Goal: Information Seeking & Learning: Learn about a topic

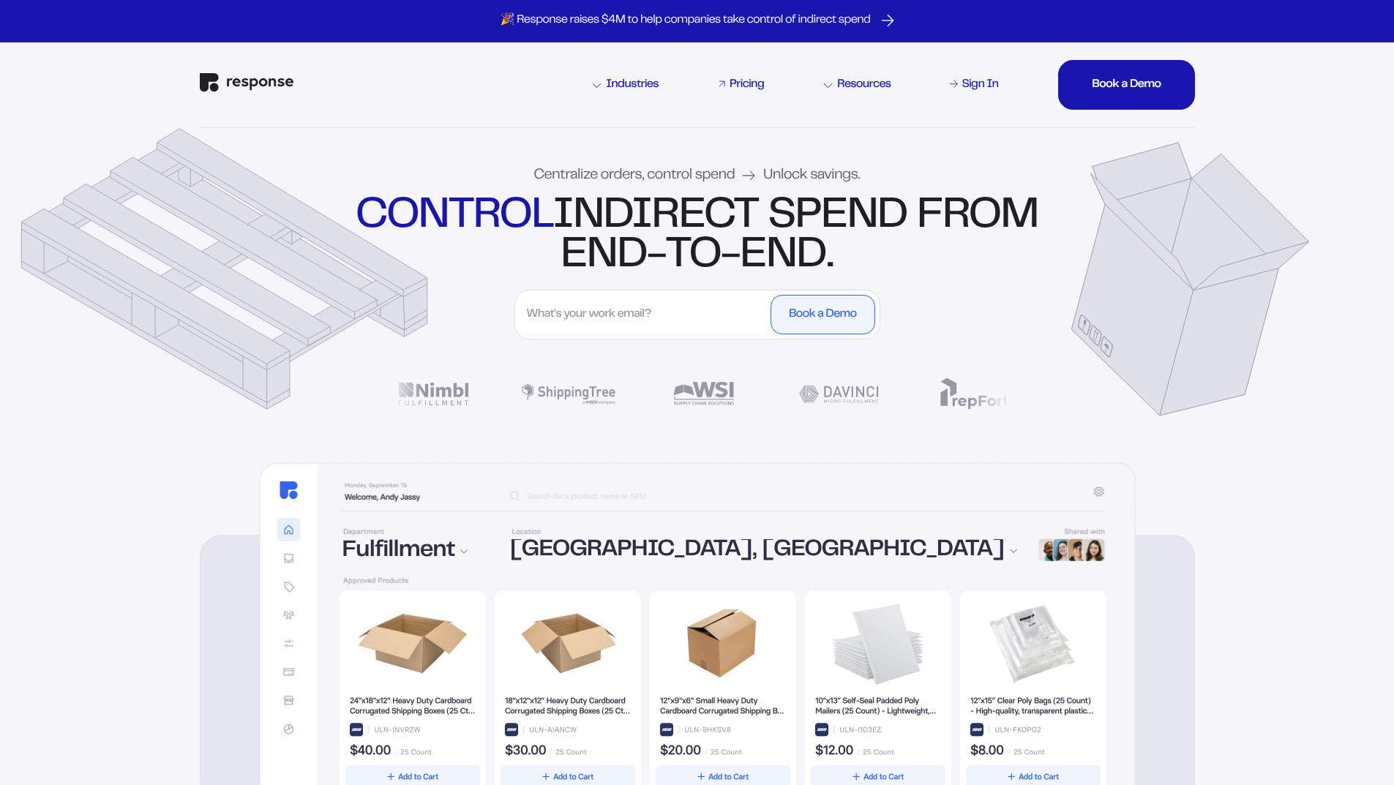
click at [744, 84] on div "Pricing" at bounding box center [746, 85] width 34 height 12
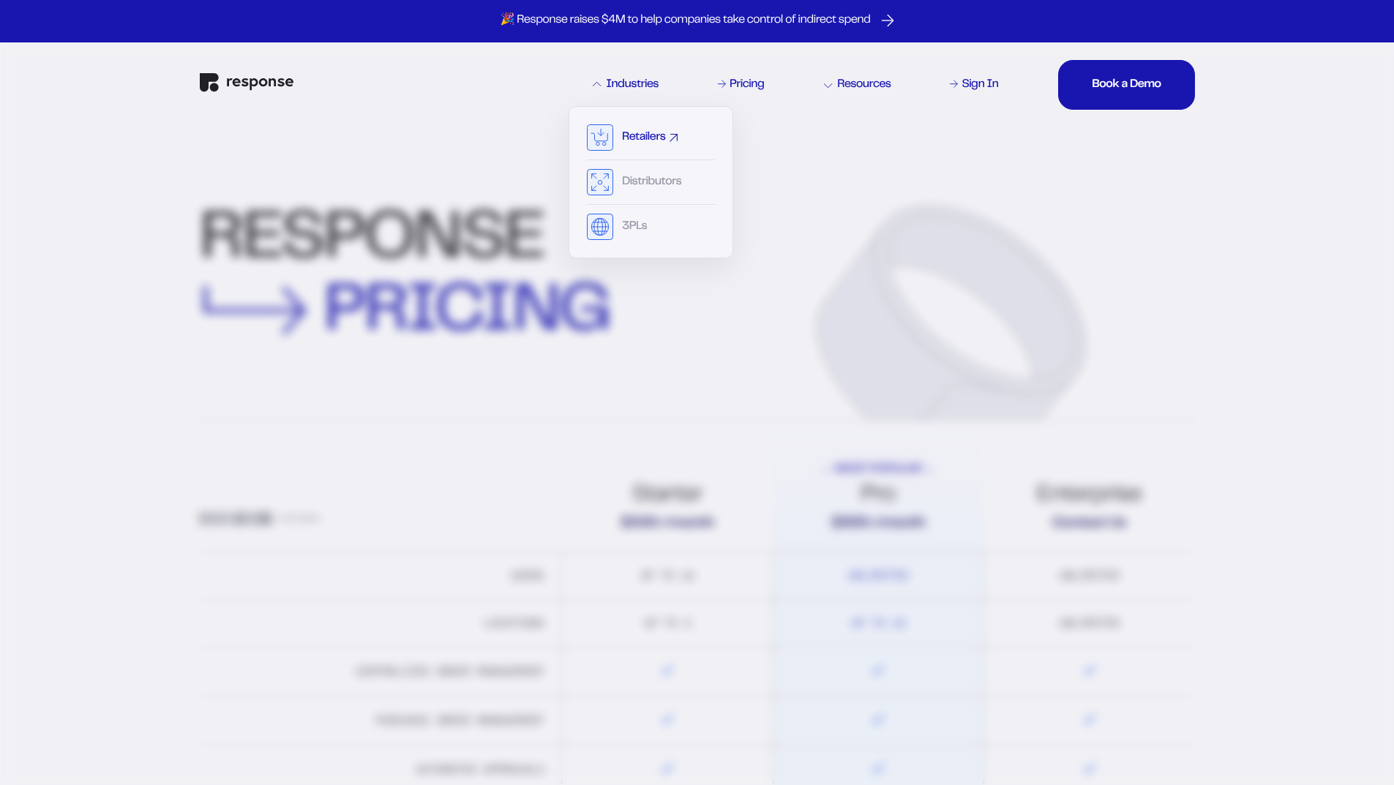
drag, startPoint x: 638, startPoint y: 227, endPoint x: 640, endPoint y: 143, distance: 84.2
click at [640, 143] on div "Retailers Distributors 3PLs" at bounding box center [651, 182] width 128 height 116
click at [640, 143] on div "Retailers" at bounding box center [643, 138] width 43 height 12
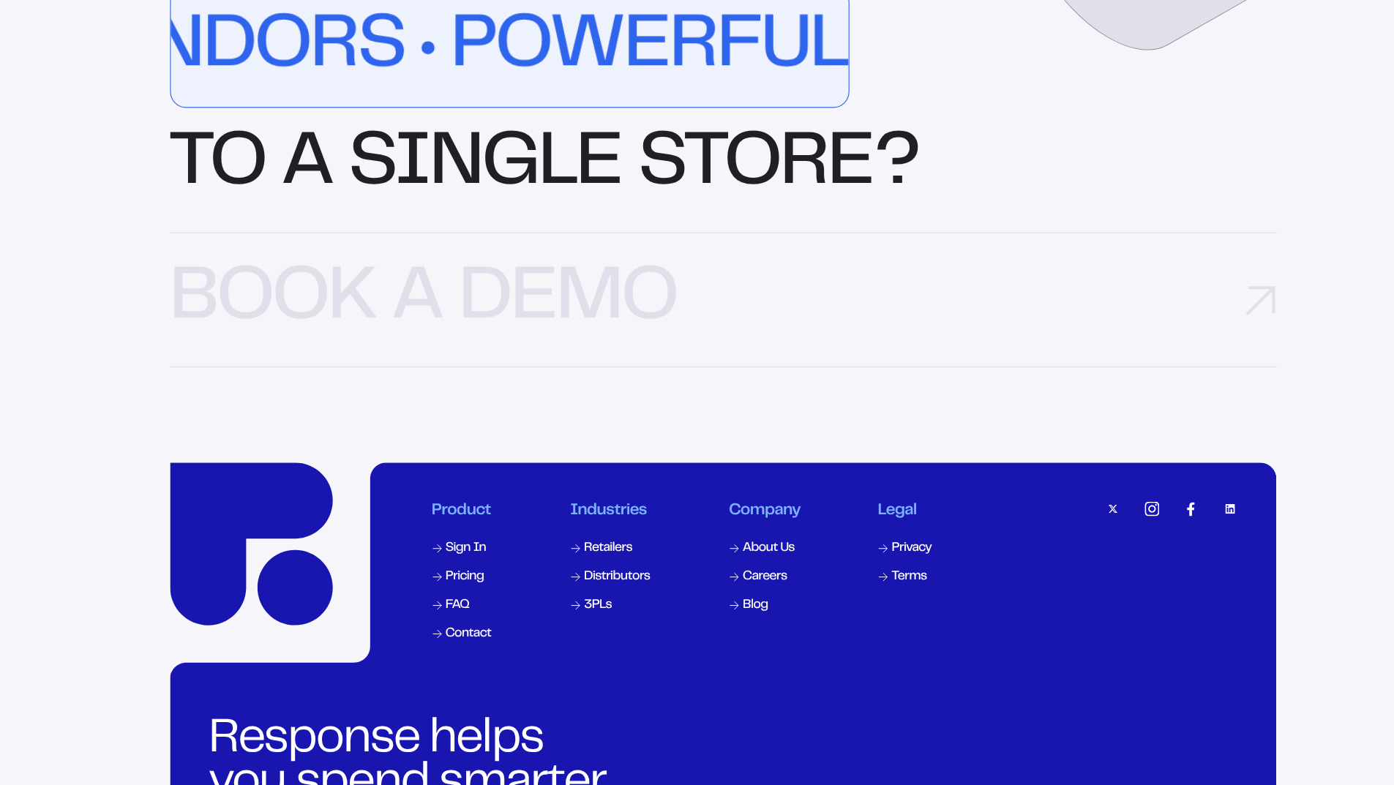
scroll to position [4642, 0]
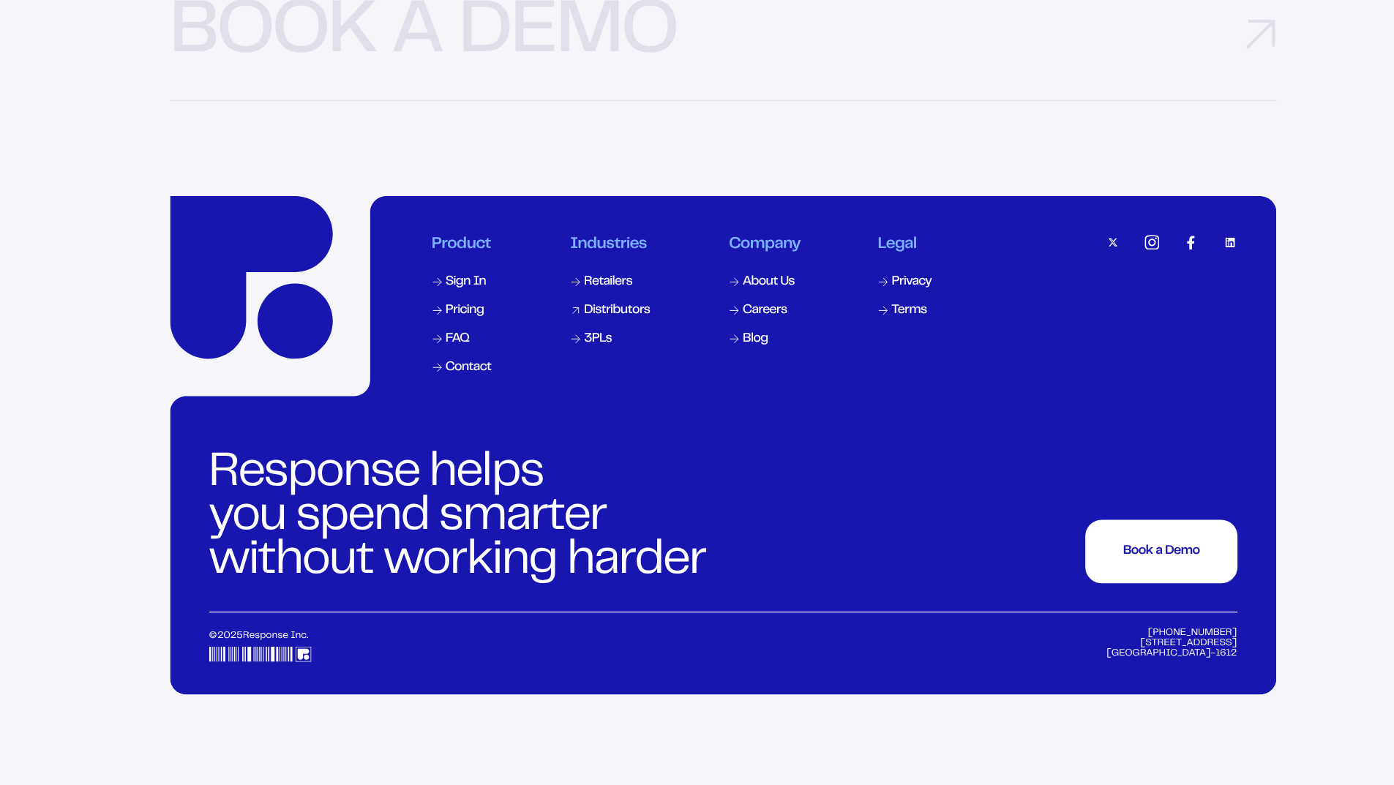
click at [597, 364] on div "Distributors" at bounding box center [601, 358] width 59 height 12
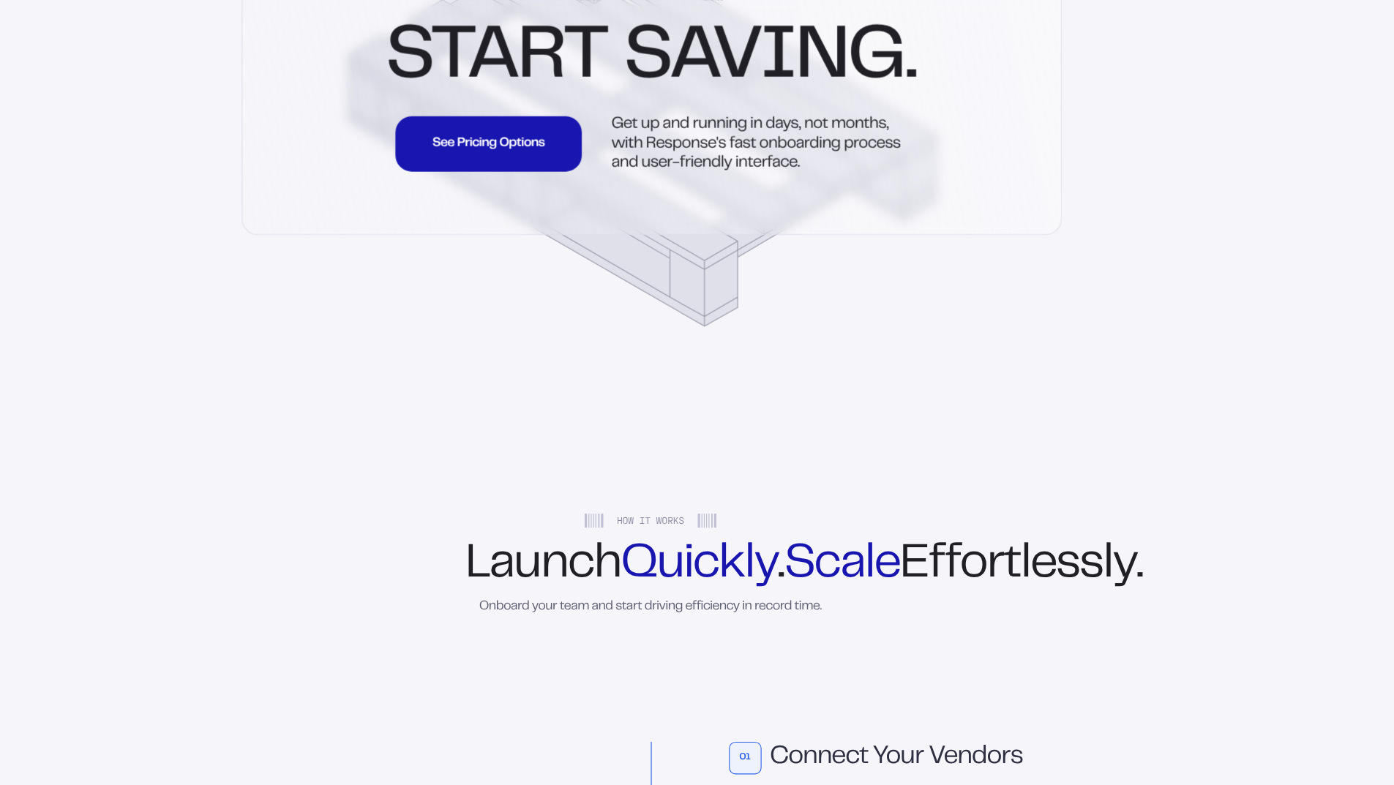
scroll to position [2984, 0]
